Goal: Obtain resource: Obtain resource

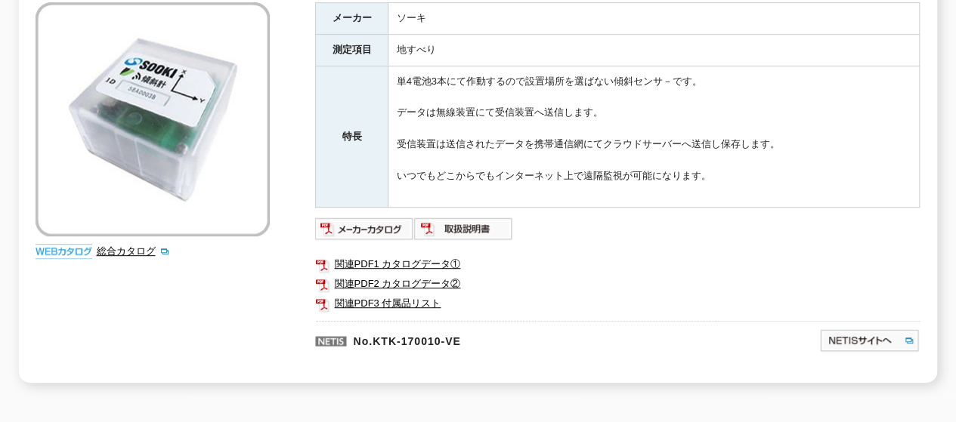
scroll to position [309, 0]
click at [428, 255] on link "関連PDF1 カタログデータ①" at bounding box center [617, 265] width 605 height 20
click at [413, 275] on link "関連PDF2 カタログデータ②" at bounding box center [617, 285] width 605 height 20
click at [387, 218] on img at bounding box center [364, 230] width 99 height 24
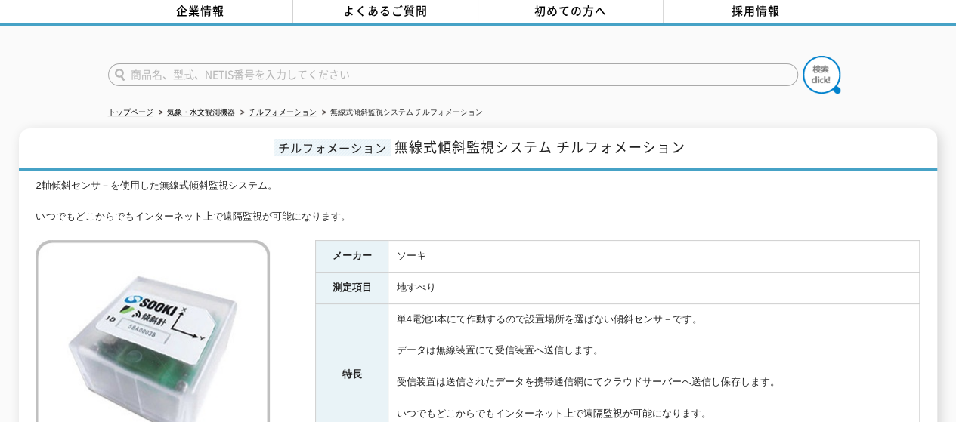
scroll to position [0, 0]
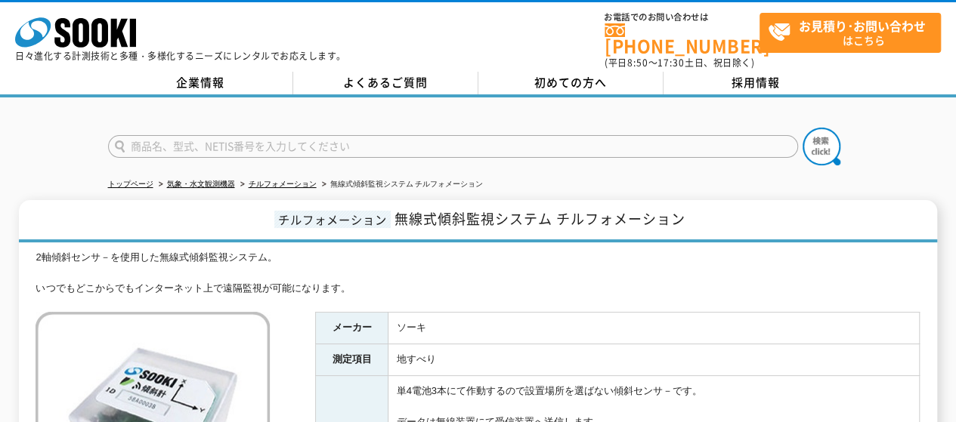
click at [203, 141] on input "text" at bounding box center [453, 146] width 690 height 23
type input "チルフォメーション"
click at [803, 128] on button at bounding box center [822, 147] width 38 height 38
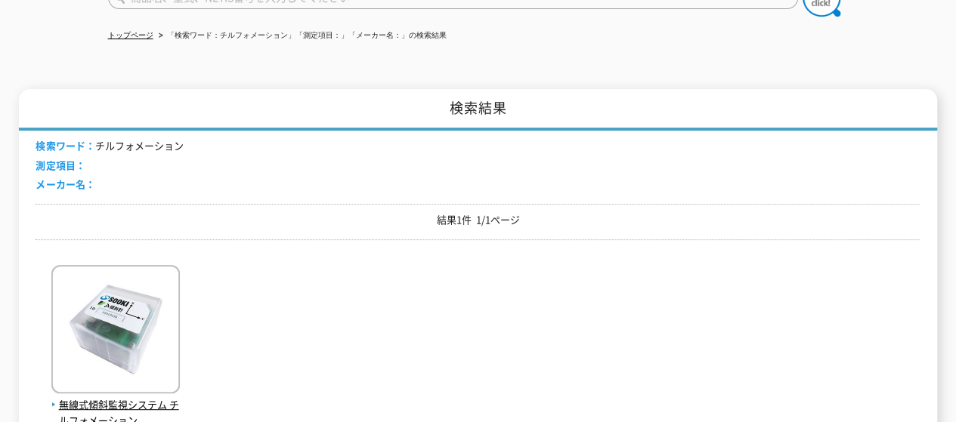
scroll to position [80, 0]
